Goal: Information Seeking & Learning: Learn about a topic

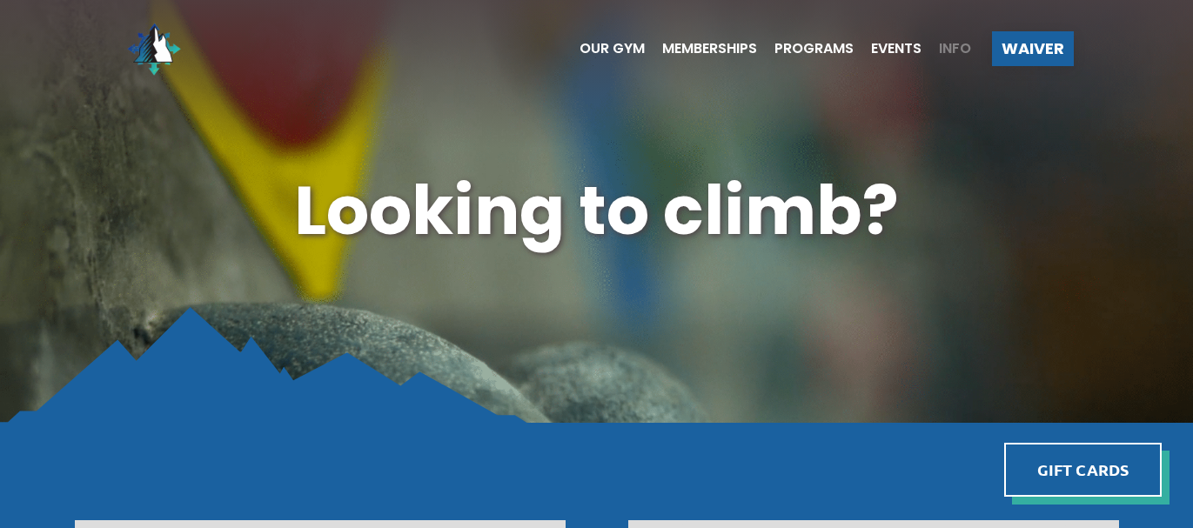
click at [939, 45] on span "Info" at bounding box center [955, 49] width 32 height 14
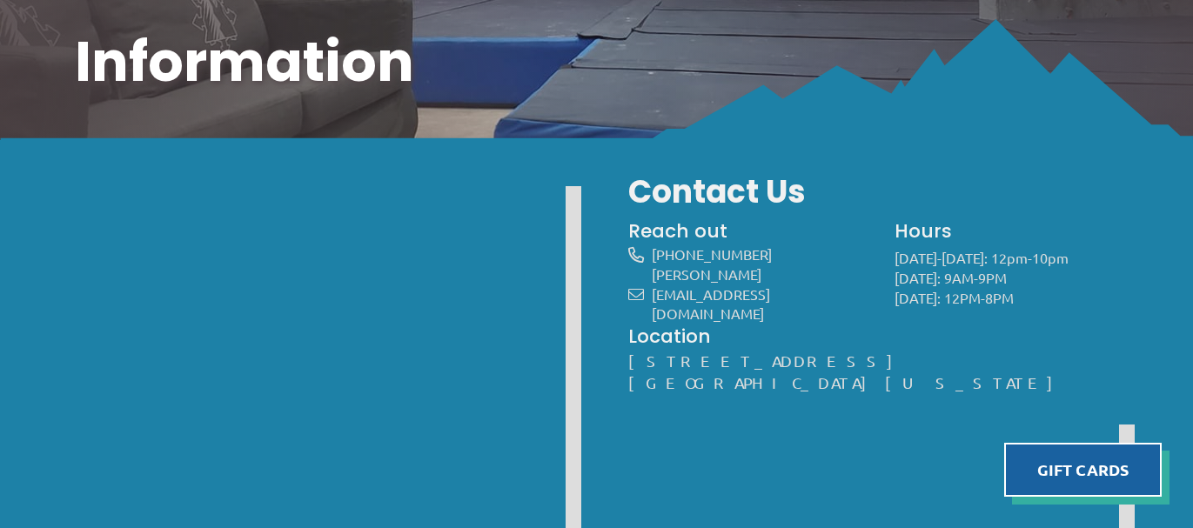
scroll to position [153, 0]
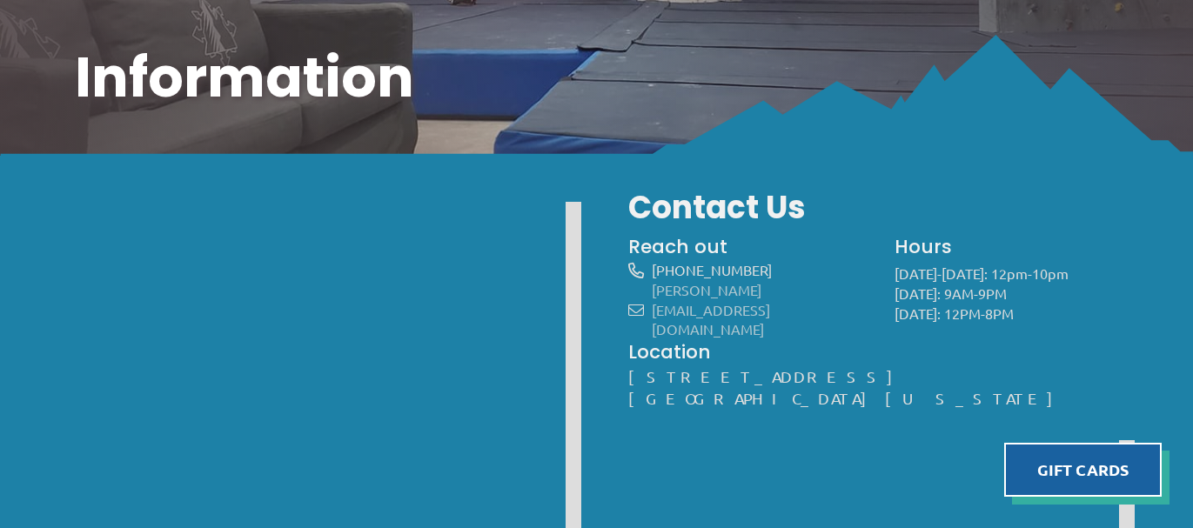
click at [685, 291] on link "[PERSON_NAME][EMAIL_ADDRESS][DOMAIN_NAME]" at bounding box center [710, 309] width 118 height 57
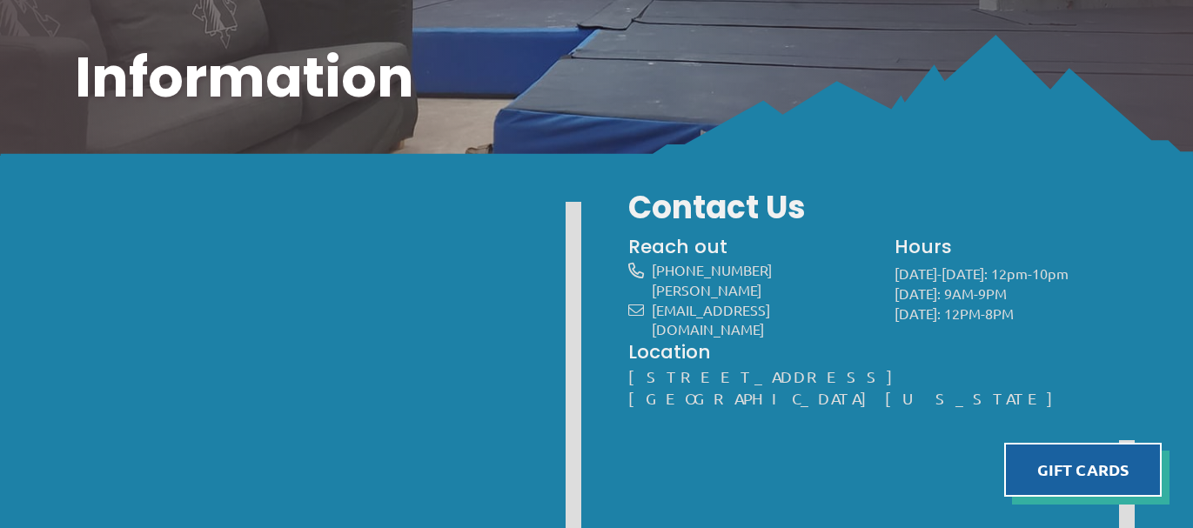
scroll to position [0, 0]
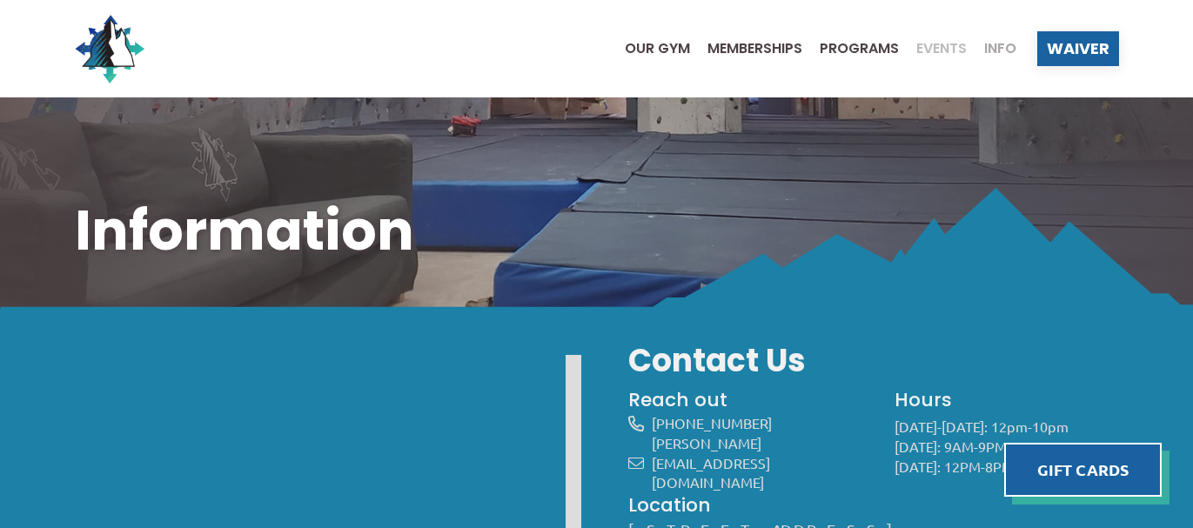
click at [943, 47] on span "Events" at bounding box center [941, 49] width 50 height 14
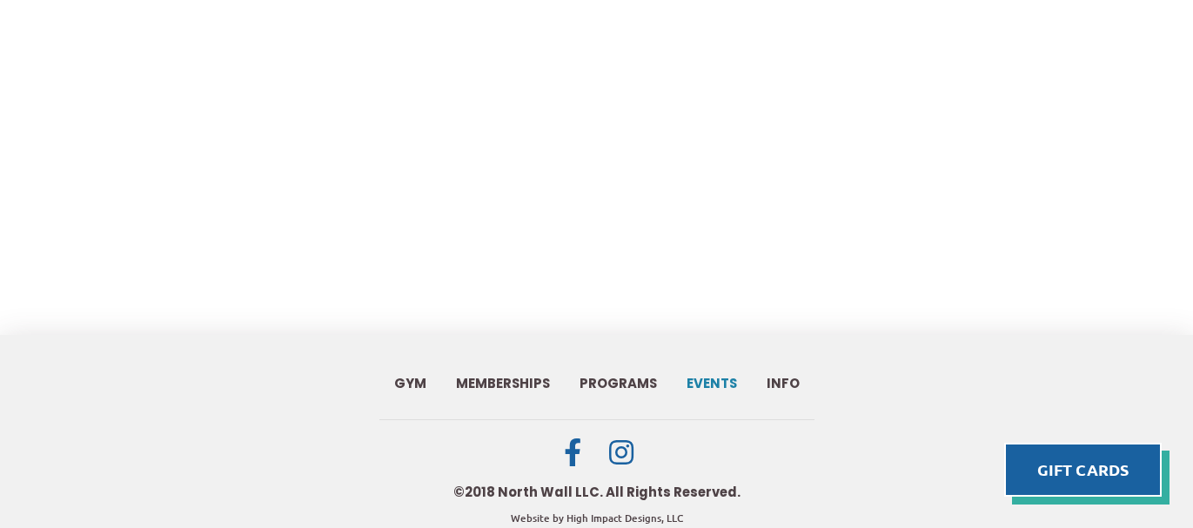
scroll to position [1436, 0]
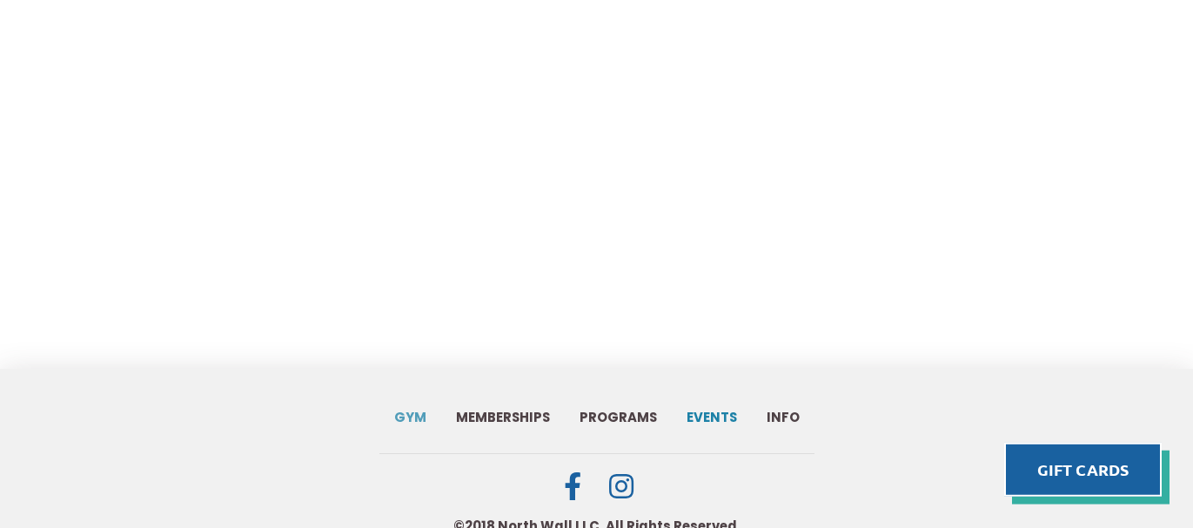
click at [420, 411] on span "Gym" at bounding box center [410, 417] width 32 height 13
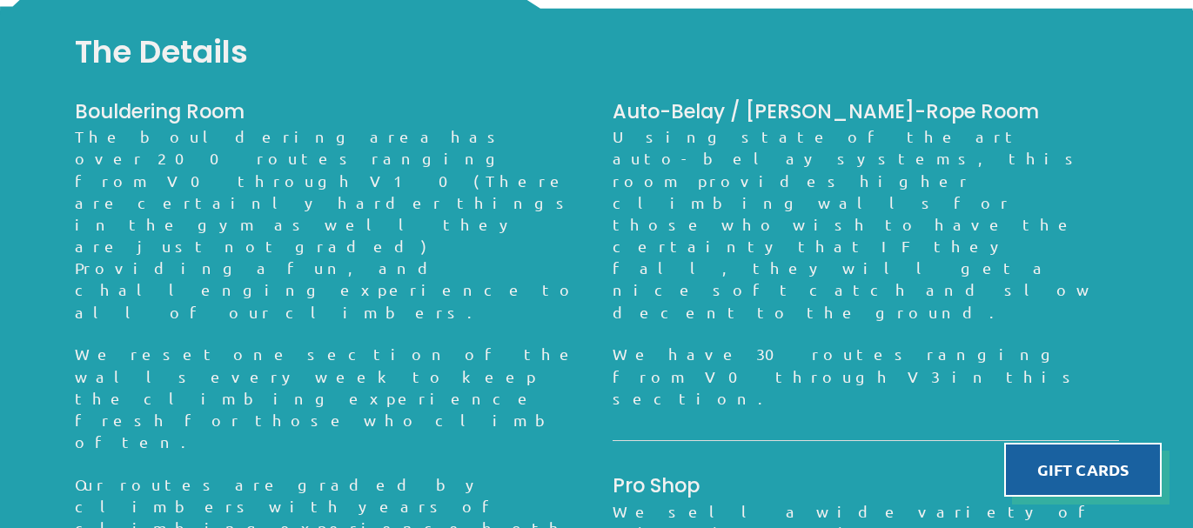
scroll to position [1387, 0]
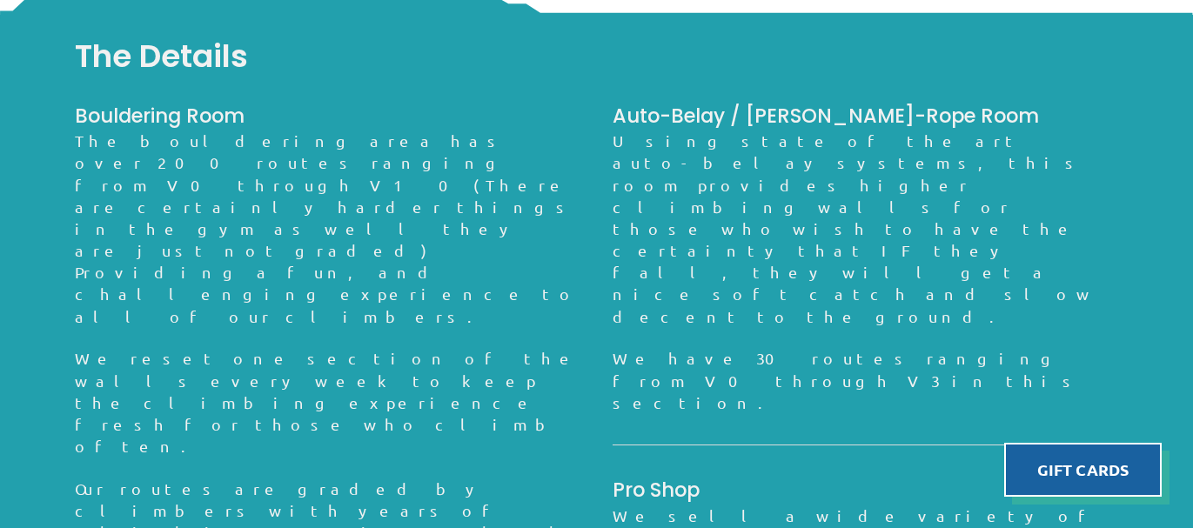
drag, startPoint x: 566, startPoint y: 404, endPoint x: 337, endPoint y: 325, distance: 241.8
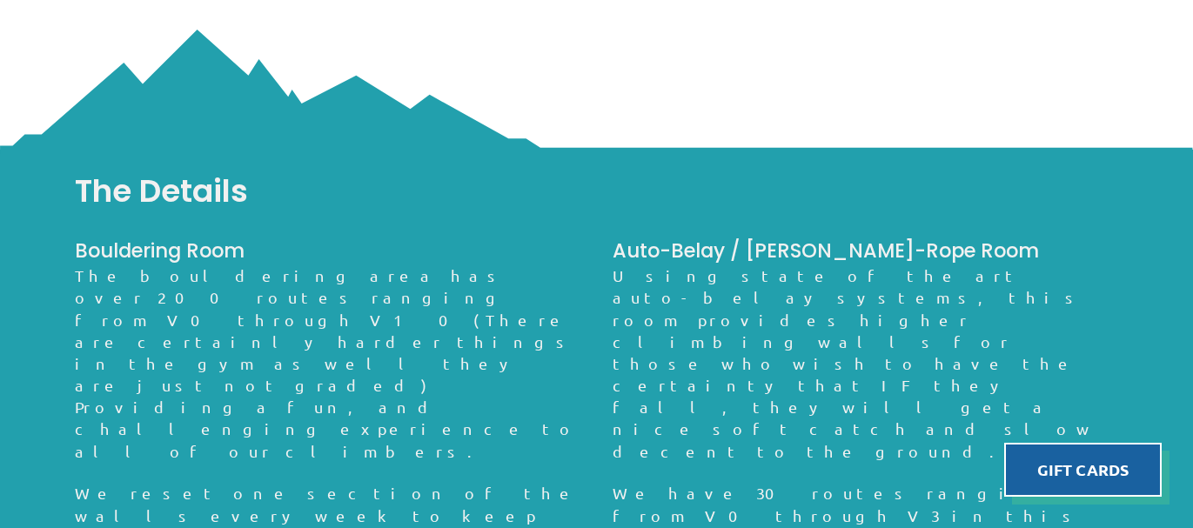
scroll to position [1236, 0]
